Goal: Information Seeking & Learning: Compare options

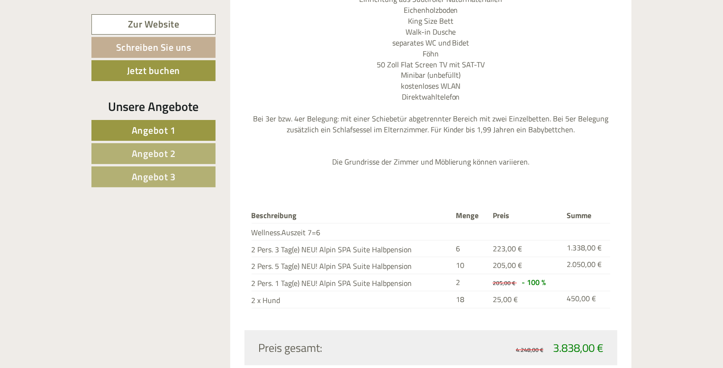
scroll to position [1169, 0]
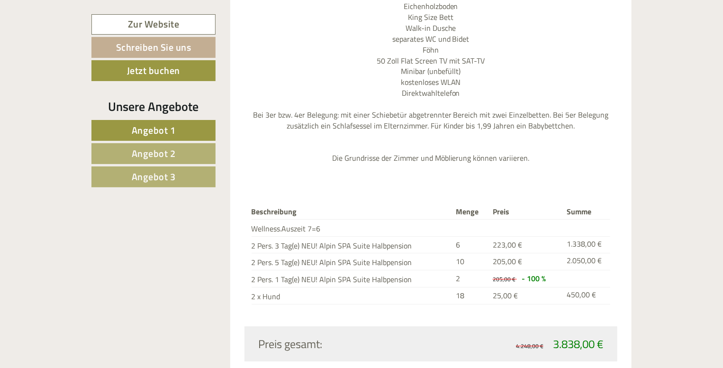
click at [176, 157] on link "Angebot 2" at bounding box center [153, 153] width 124 height 21
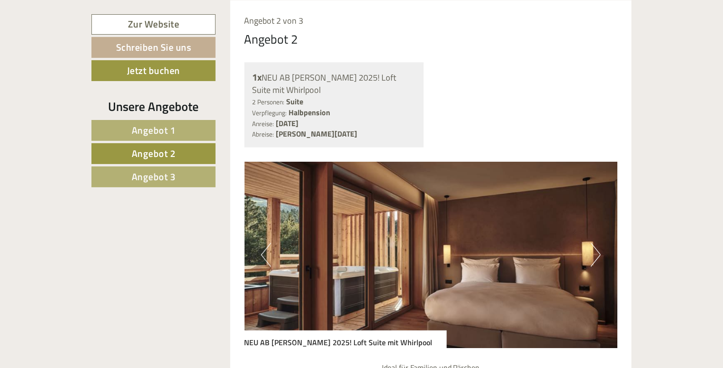
click at [165, 176] on span "Angebot 3" at bounding box center [154, 176] width 44 height 15
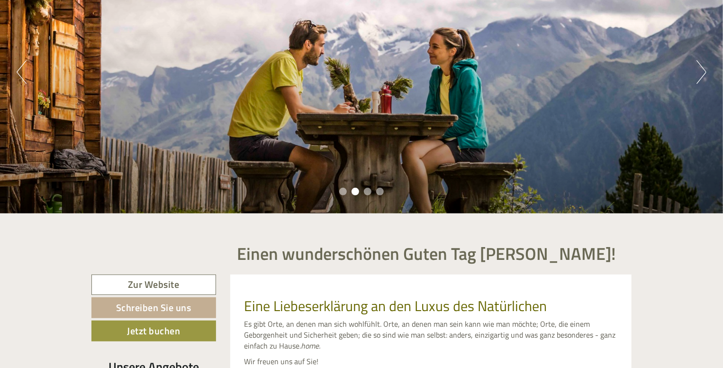
scroll to position [27, 0]
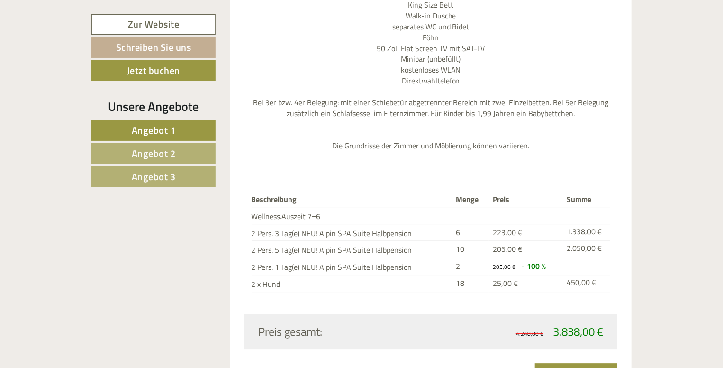
scroll to position [1185, 0]
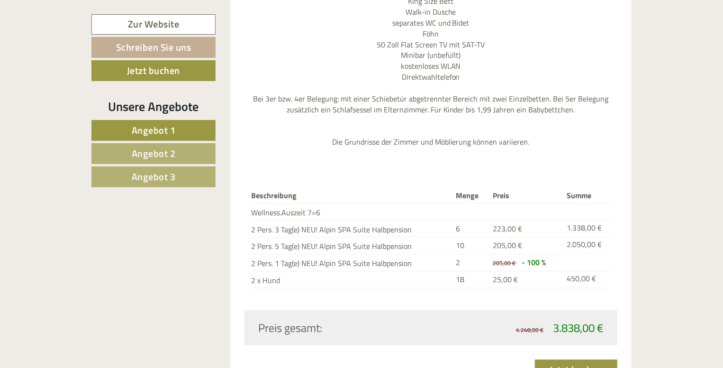
click at [121, 150] on link "Angebot 2" at bounding box center [153, 153] width 124 height 21
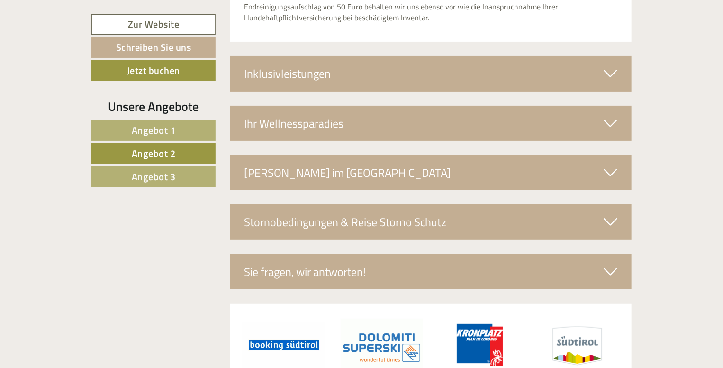
scroll to position [1917, 0]
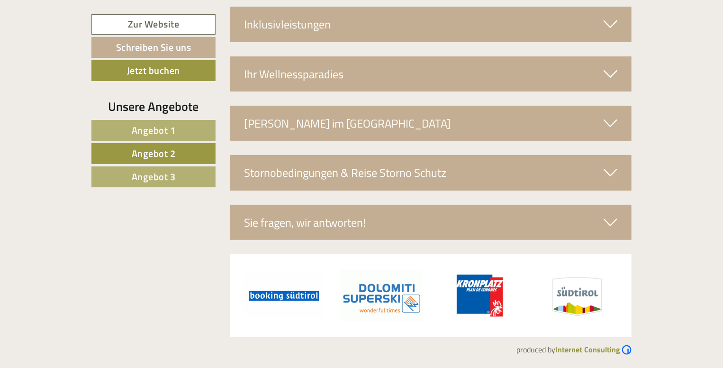
click at [135, 173] on span "Angebot 3" at bounding box center [154, 176] width 44 height 15
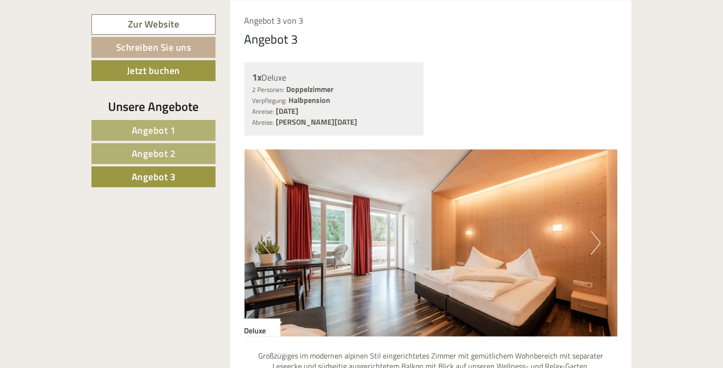
click at [595, 248] on button "Next" at bounding box center [596, 243] width 10 height 24
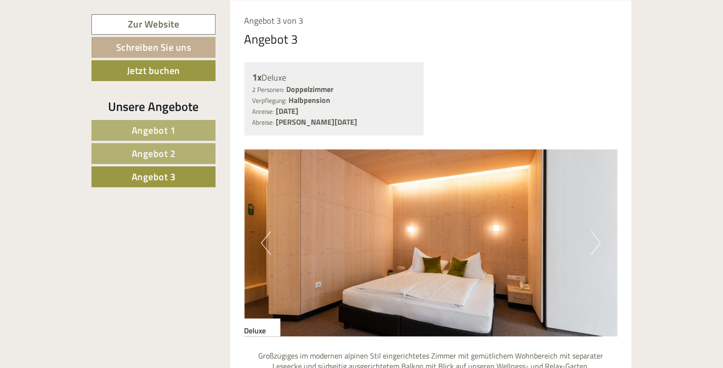
click at [595, 248] on button "Next" at bounding box center [596, 243] width 10 height 24
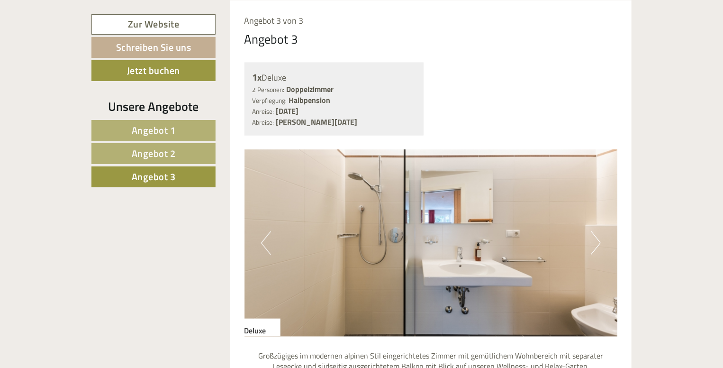
click at [595, 248] on button "Next" at bounding box center [596, 243] width 10 height 24
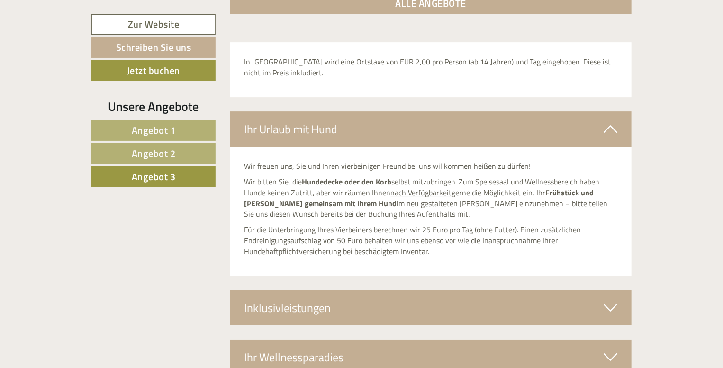
scroll to position [1549, 0]
